Goal: Find specific page/section: Find specific page/section

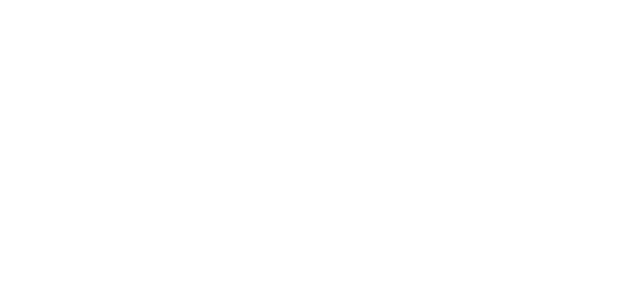
select select "Song"
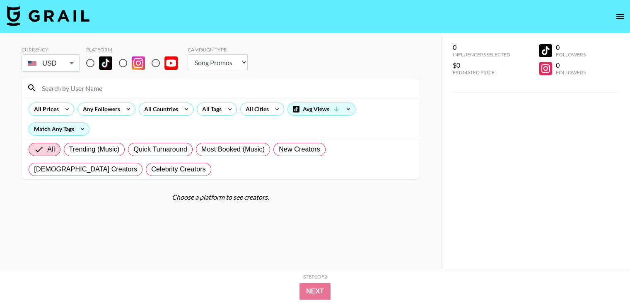
click at [92, 63] on input "radio" at bounding box center [90, 62] width 17 height 17
radio input "true"
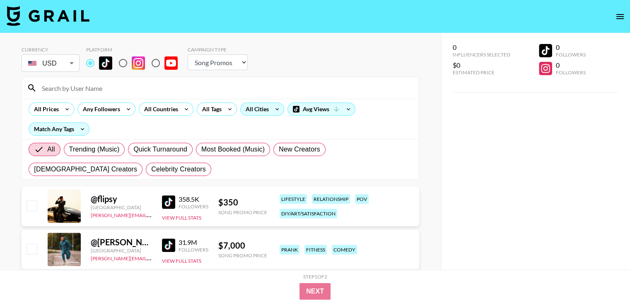
click at [259, 110] on div "All Cities" at bounding box center [256, 109] width 30 height 12
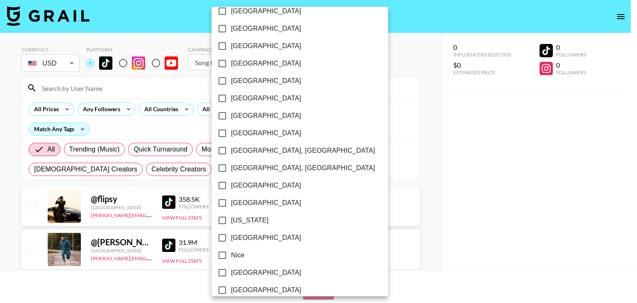
scroll to position [691, 0]
click at [237, 222] on span "[US_STATE]" at bounding box center [250, 219] width 38 height 10
click at [231, 222] on input "[US_STATE]" at bounding box center [221, 219] width 17 height 17
checkbox input "true"
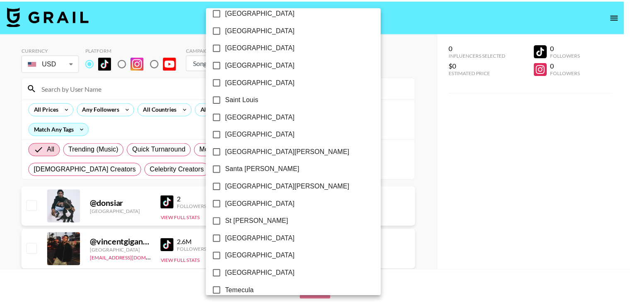
scroll to position [1204, 0]
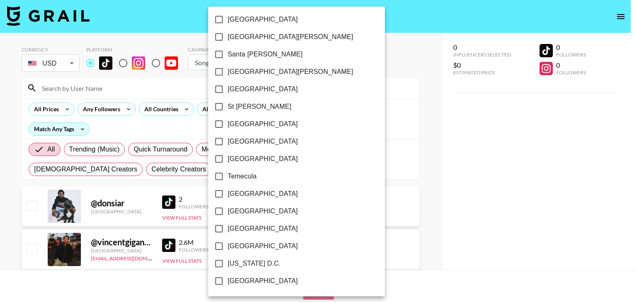
click at [0, 184] on div at bounding box center [318, 151] width 637 height 303
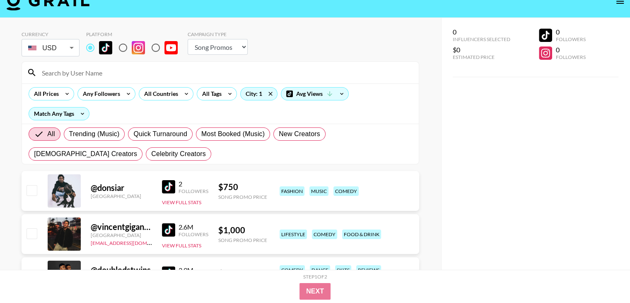
scroll to position [0, 0]
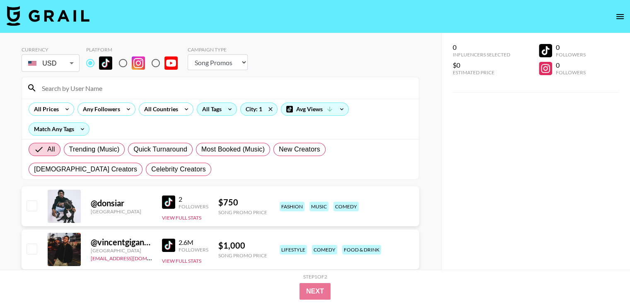
click at [228, 107] on icon at bounding box center [229, 109] width 13 height 12
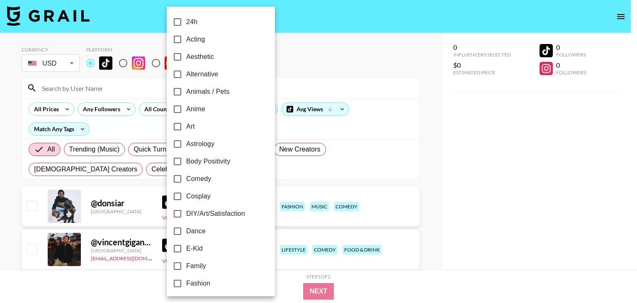
click at [196, 77] on span "Alternative" at bounding box center [202, 74] width 32 height 10
click at [186, 77] on input "Alternative" at bounding box center [177, 73] width 17 height 17
checkbox input "true"
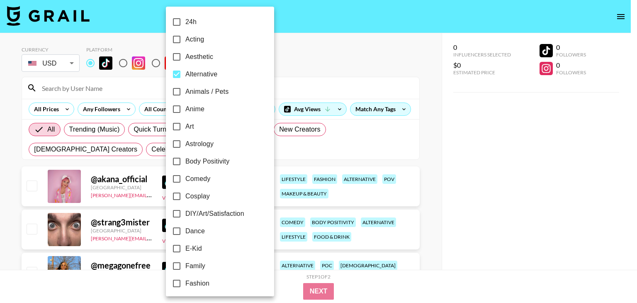
click at [0, 173] on div at bounding box center [318, 151] width 637 height 303
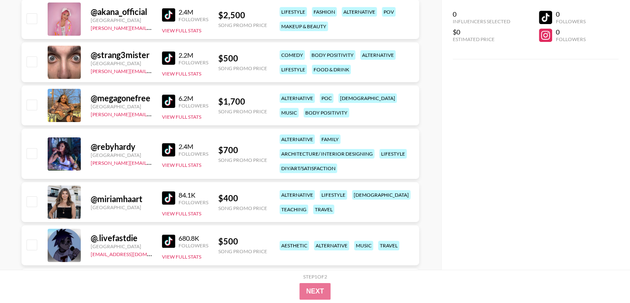
scroll to position [151, 0]
